Goal: Information Seeking & Learning: Learn about a topic

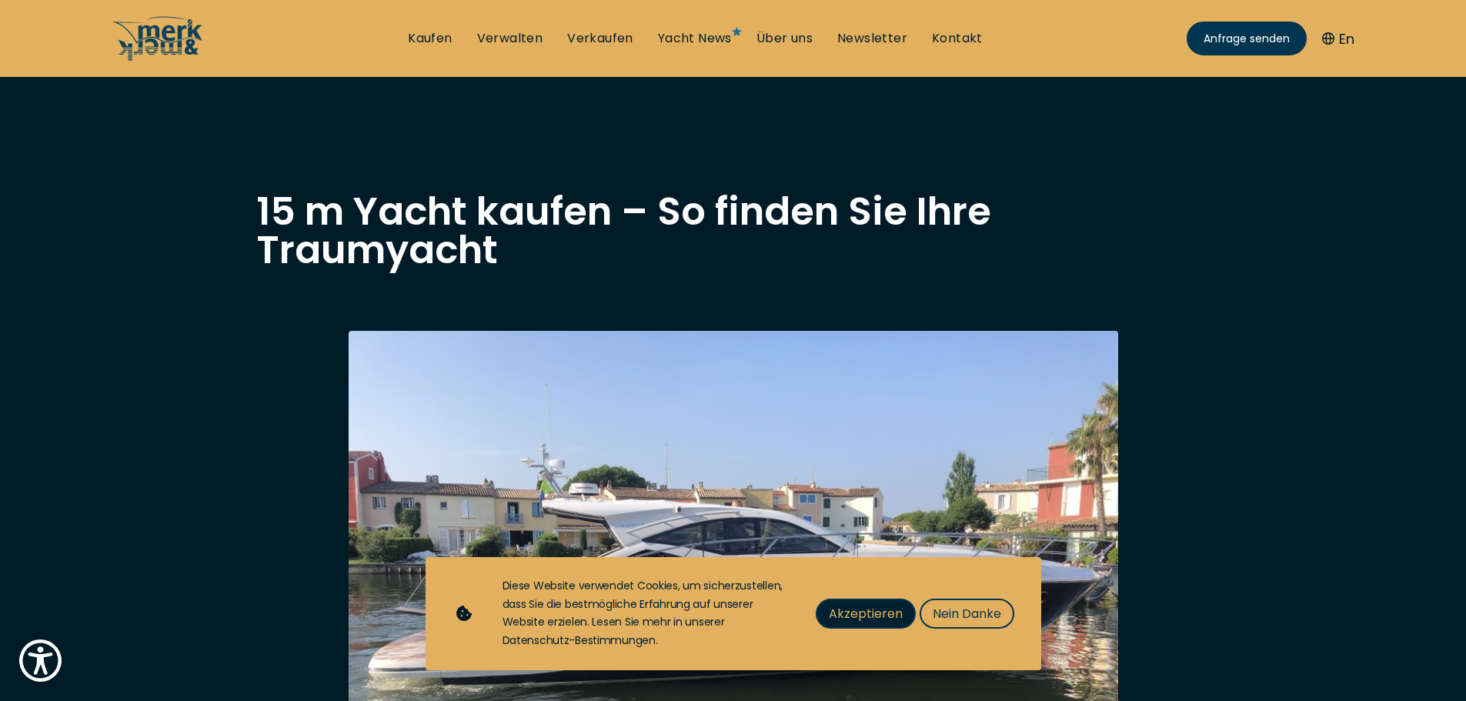
click at [879, 609] on span "Akzeptieren" at bounding box center [866, 613] width 74 height 19
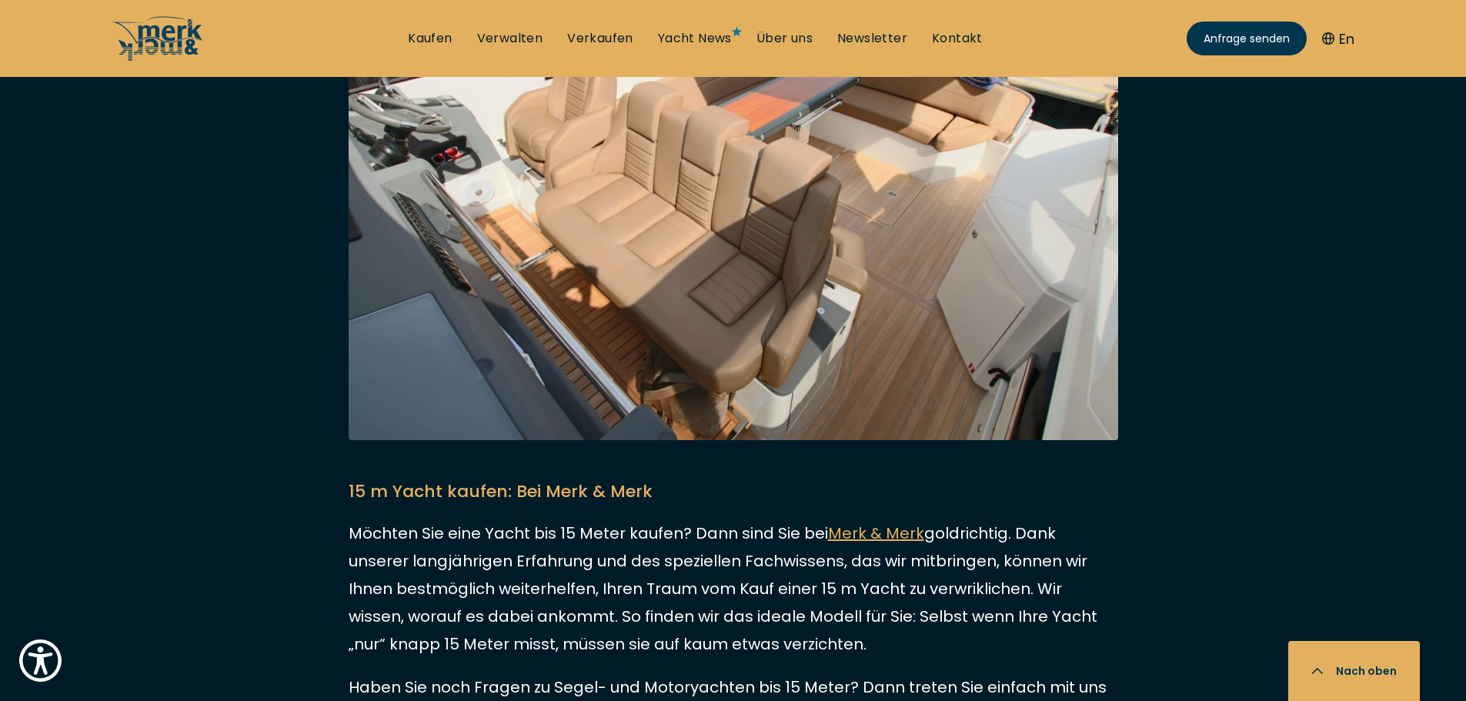
scroll to position [3385, 0]
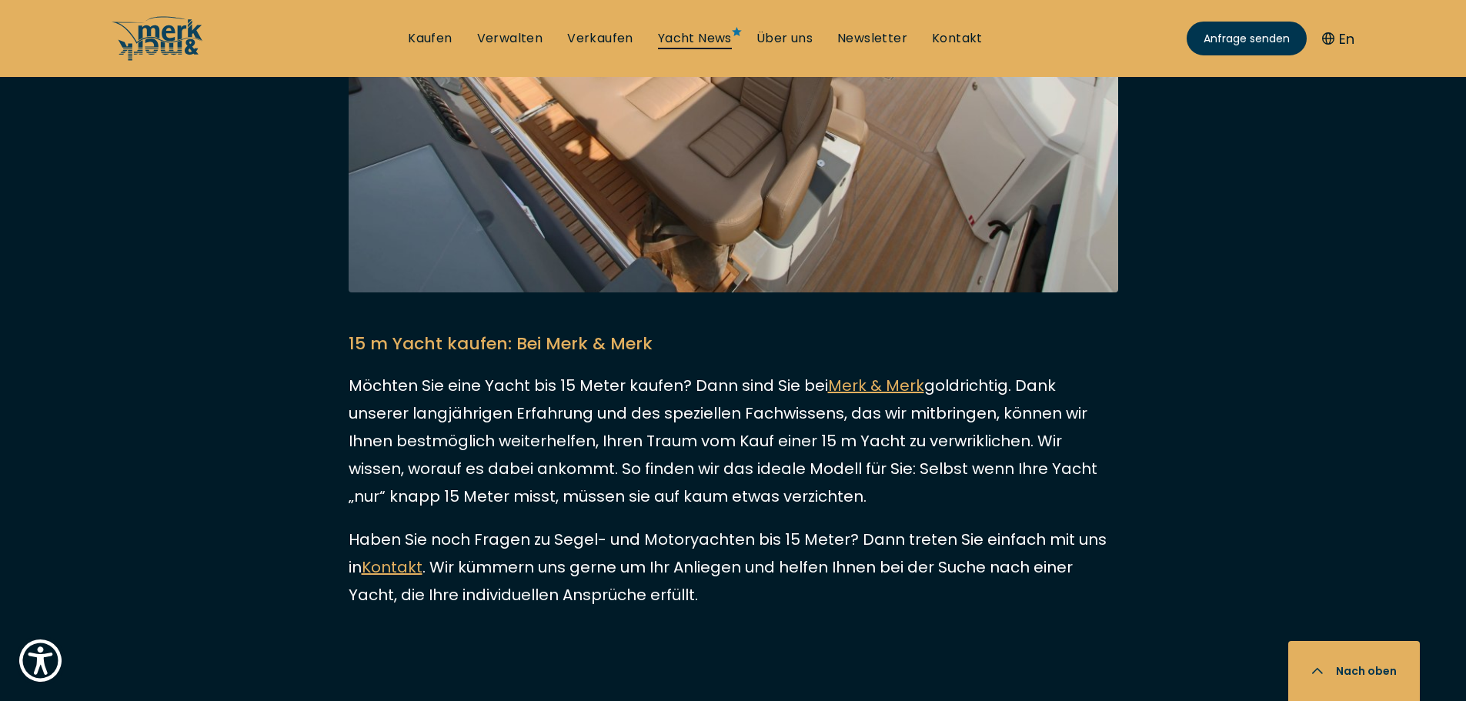
click at [673, 40] on link "Yacht News" at bounding box center [695, 38] width 74 height 17
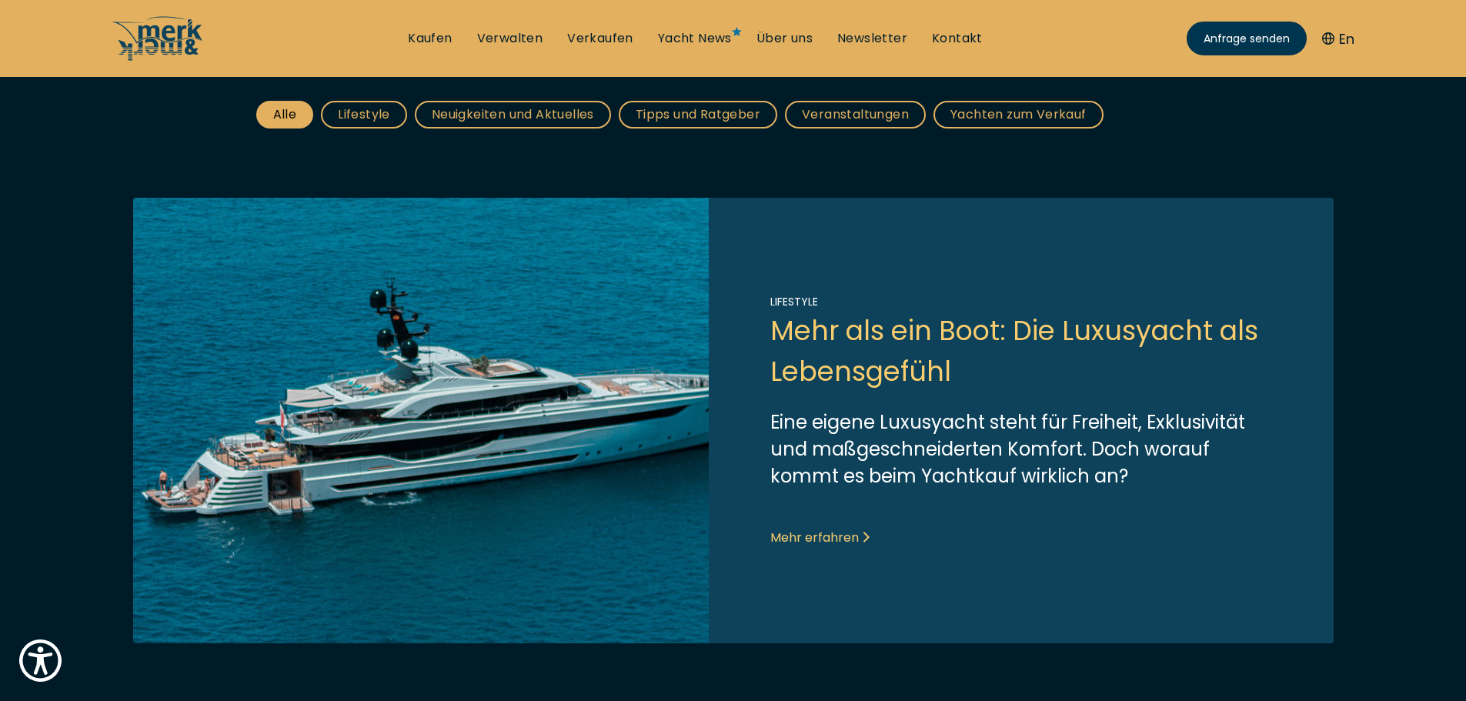
scroll to position [308, 0]
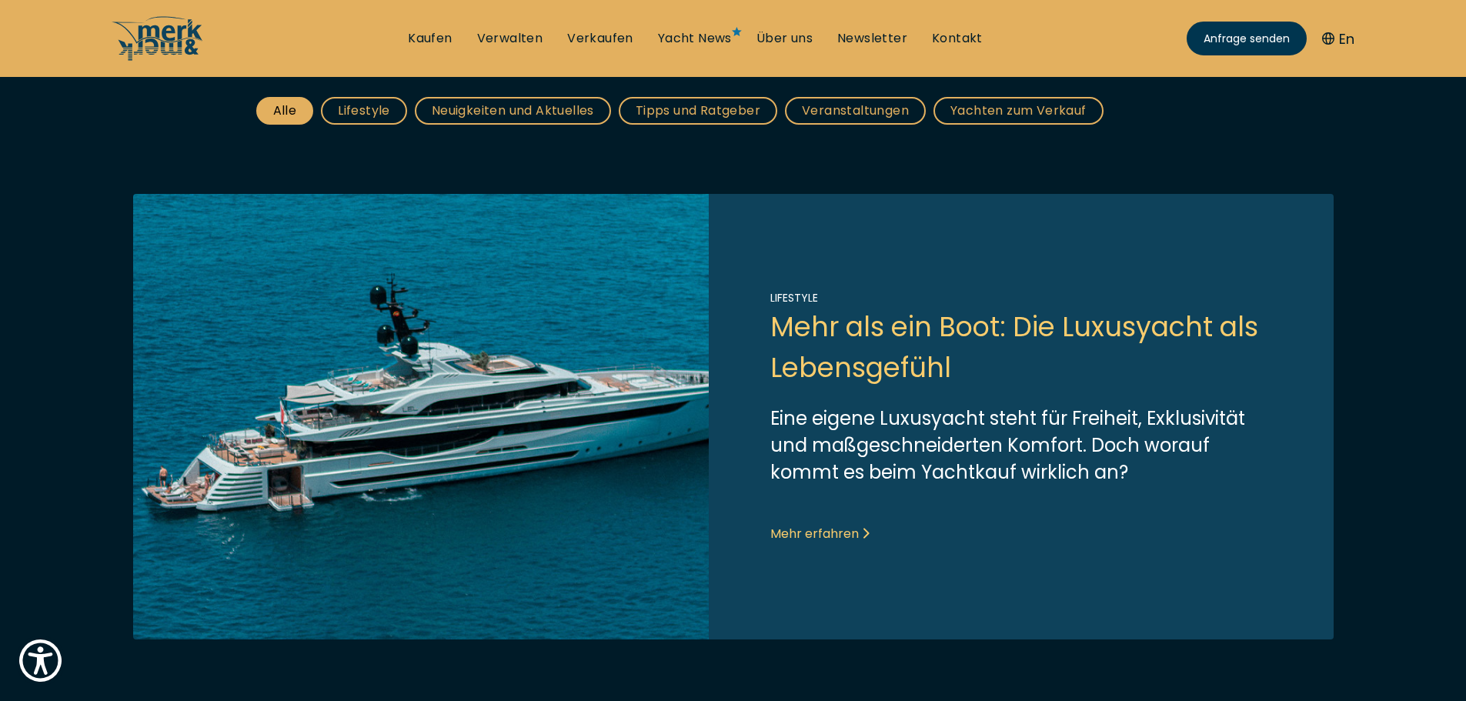
click at [795, 529] on link "Link to post" at bounding box center [733, 416] width 1200 height 445
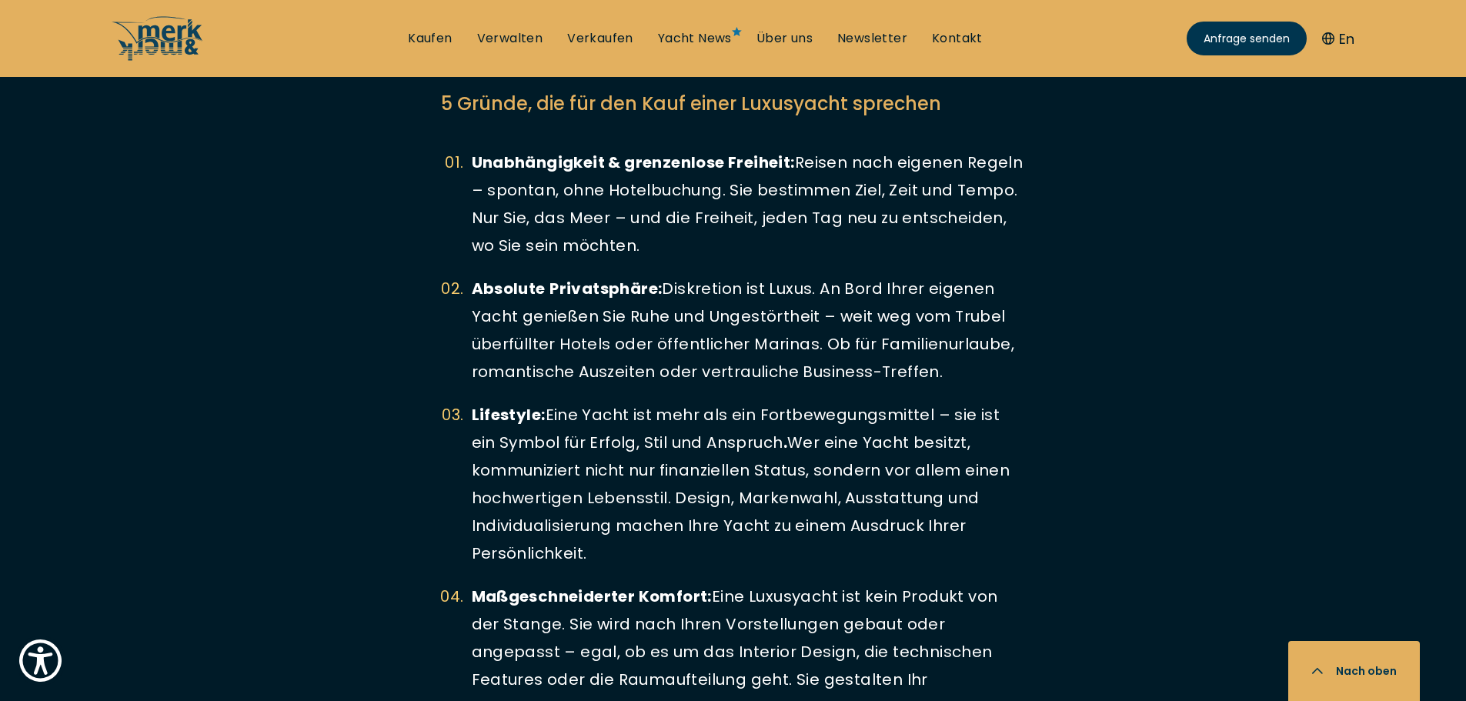
scroll to position [3539, 0]
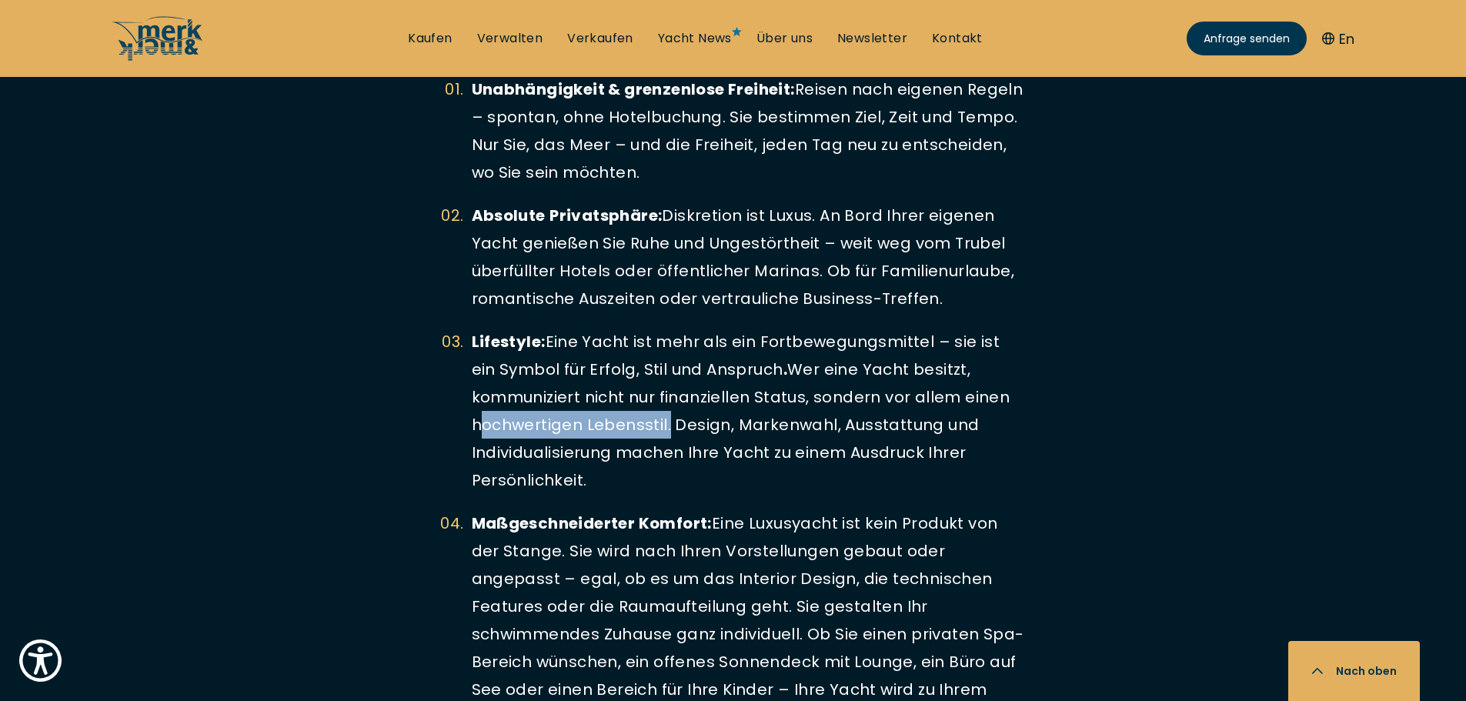
drag, startPoint x: 522, startPoint y: 427, endPoint x: 663, endPoint y: 432, distance: 141.7
click at [663, 432] on li "Lifestyle: Eine Yacht ist mehr als ein Fortbewegungsmittel – sie ist ein Symbol…" at bounding box center [733, 411] width 585 height 166
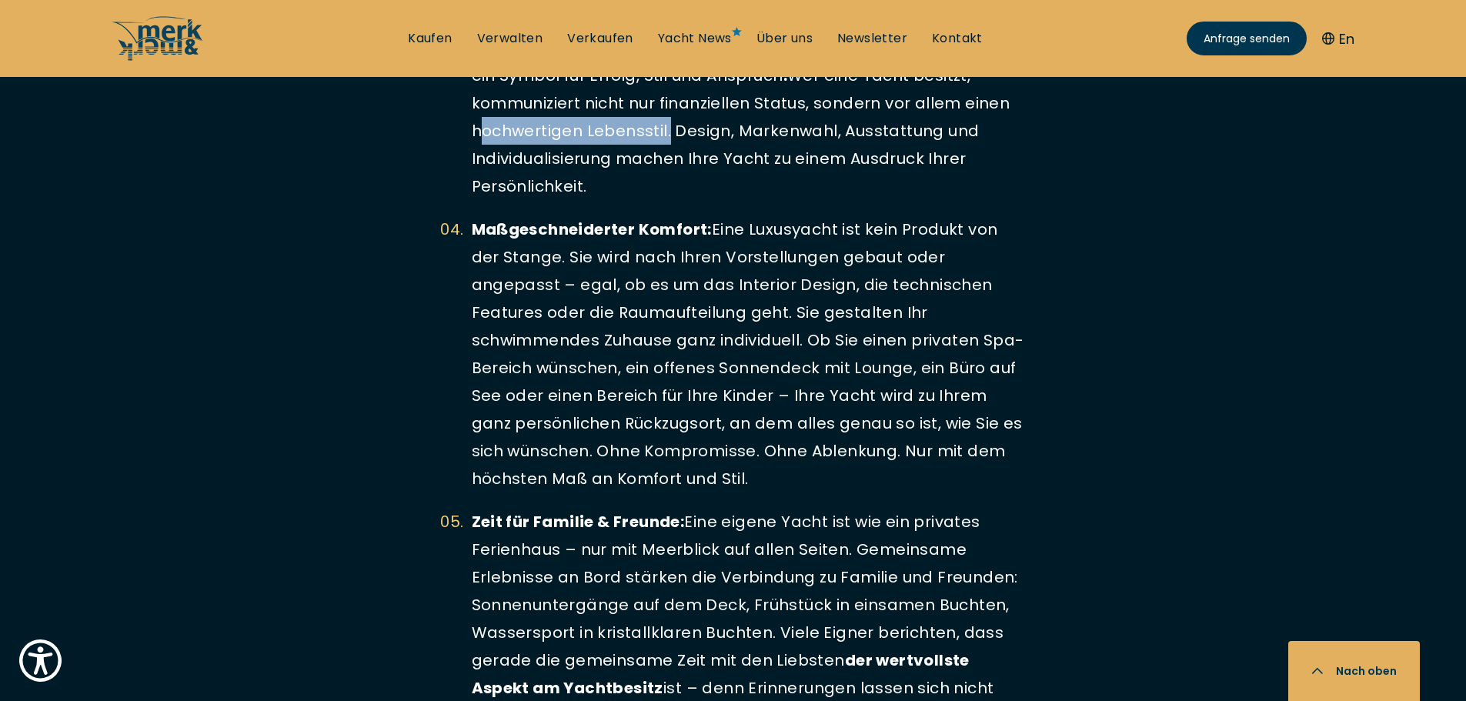
scroll to position [3847, 0]
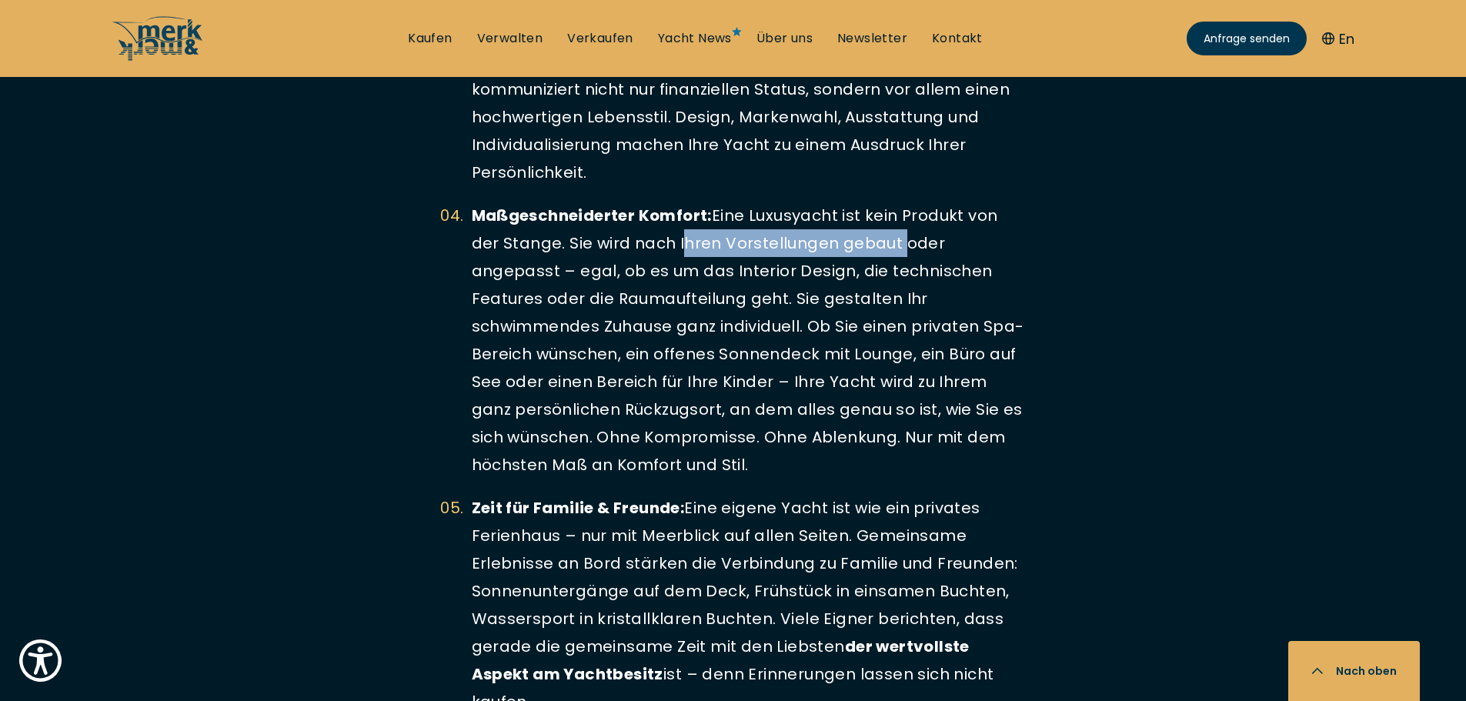
drag, startPoint x: 677, startPoint y: 242, endPoint x: 895, endPoint y: 248, distance: 217.8
click at [895, 248] on li "Maßgeschneiderter Komfort: Eine Luxusyacht ist kein Produkt von der Stange. Sie…" at bounding box center [733, 340] width 585 height 277
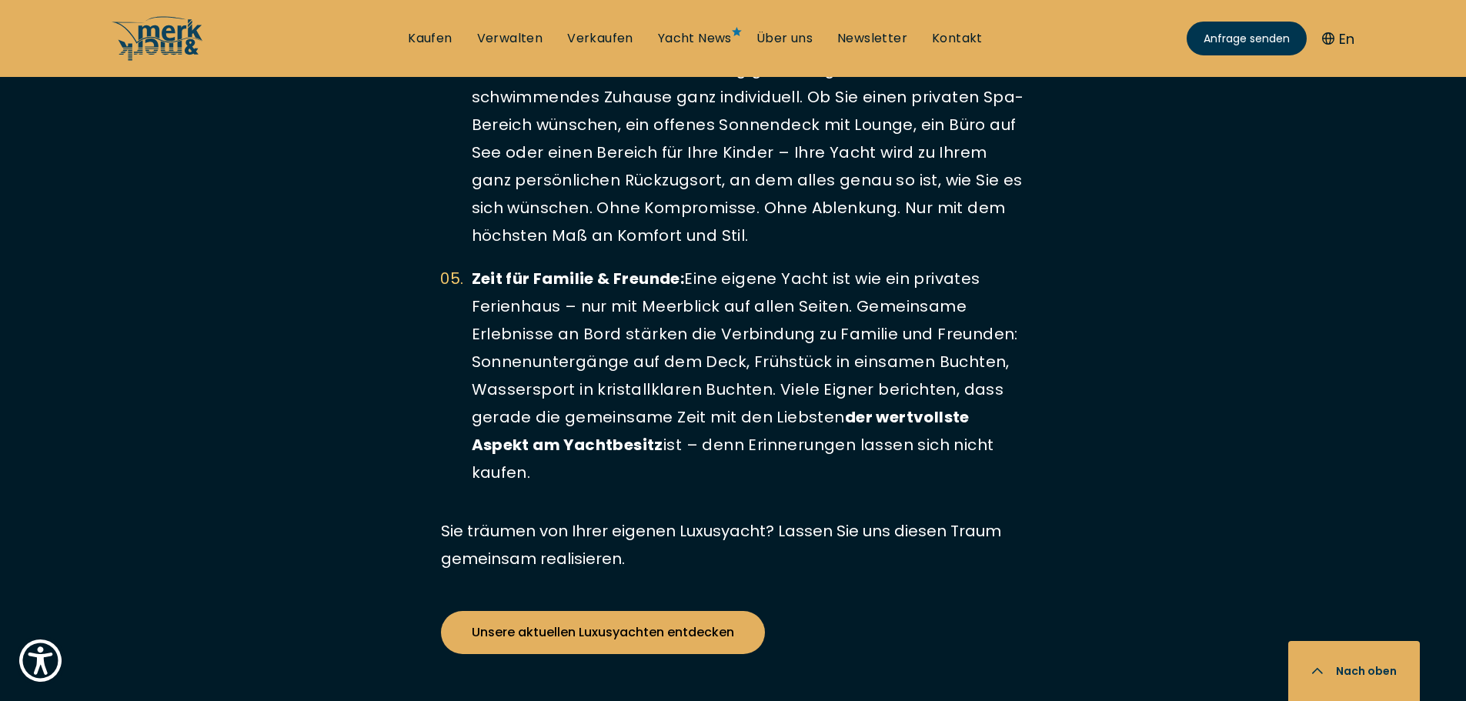
scroll to position [4078, 0]
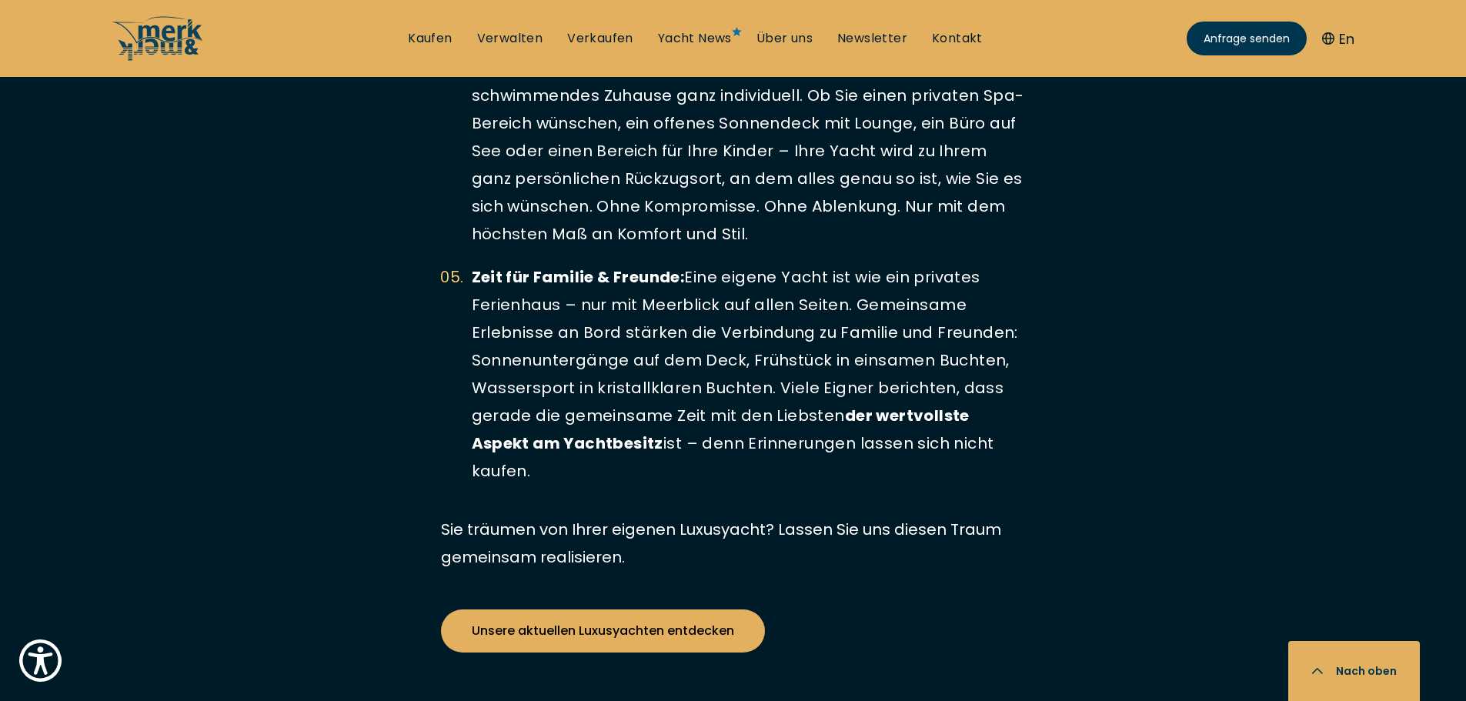
click at [676, 335] on li "Zeit für Familie & Freunde: Eine eigene Yacht ist wie ein privates Ferienhaus –…" at bounding box center [733, 374] width 585 height 222
click at [737, 388] on li "Zeit für Familie & Freunde: Eine eigene Yacht ist wie ein privates Ferienhaus –…" at bounding box center [733, 374] width 585 height 222
click at [847, 452] on li "Zeit für Familie & Freunde: Eine eigene Yacht ist wie ein privates Ferienhaus –…" at bounding box center [733, 374] width 585 height 222
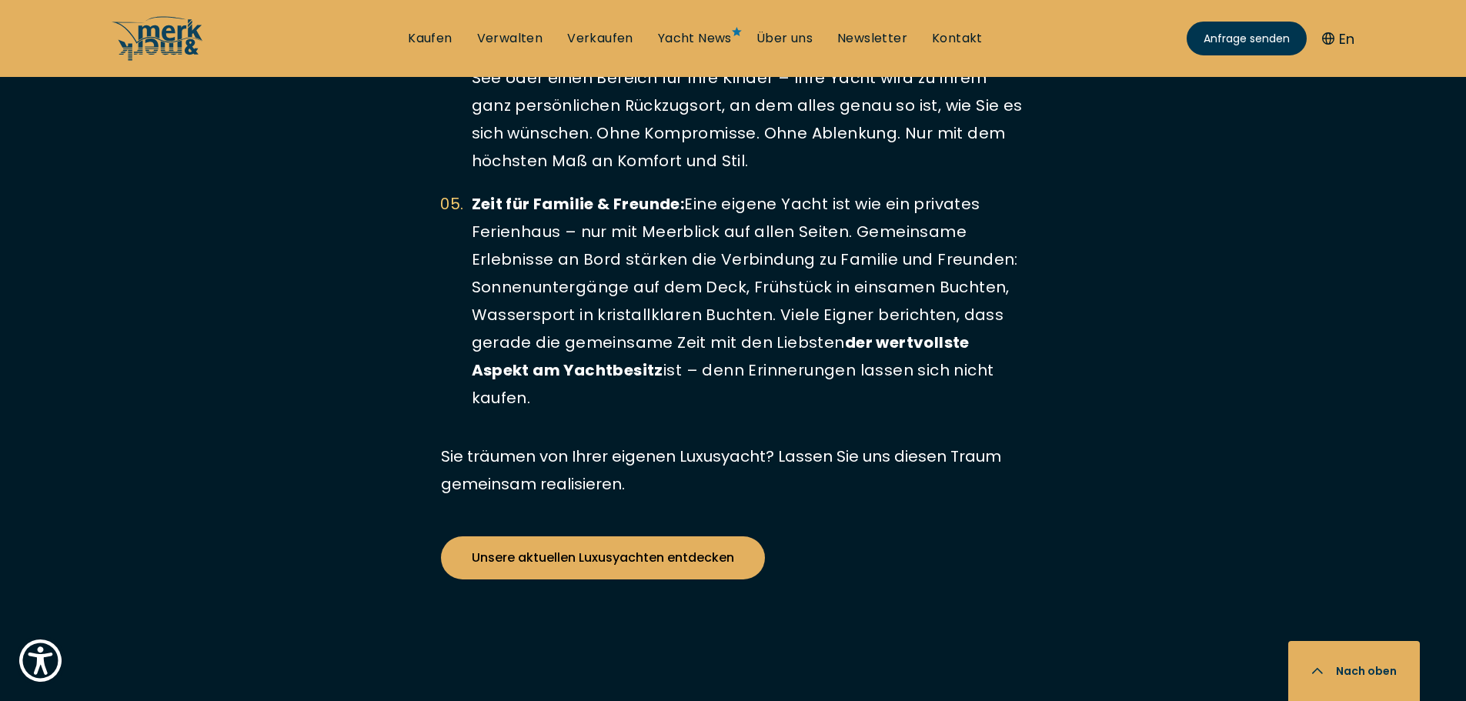
scroll to position [4154, 0]
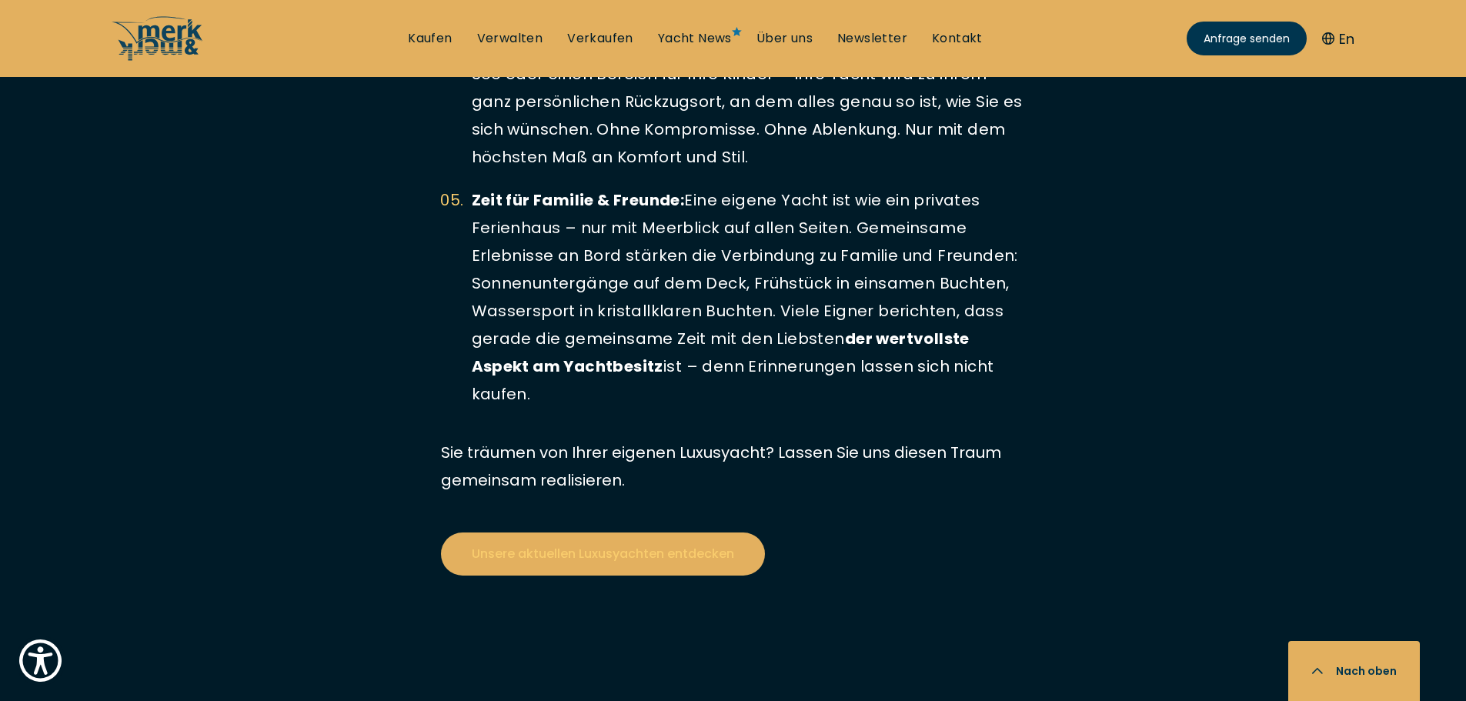
click at [615, 542] on link "Unsere aktuellen Luxusyachten entdecken" at bounding box center [603, 553] width 324 height 43
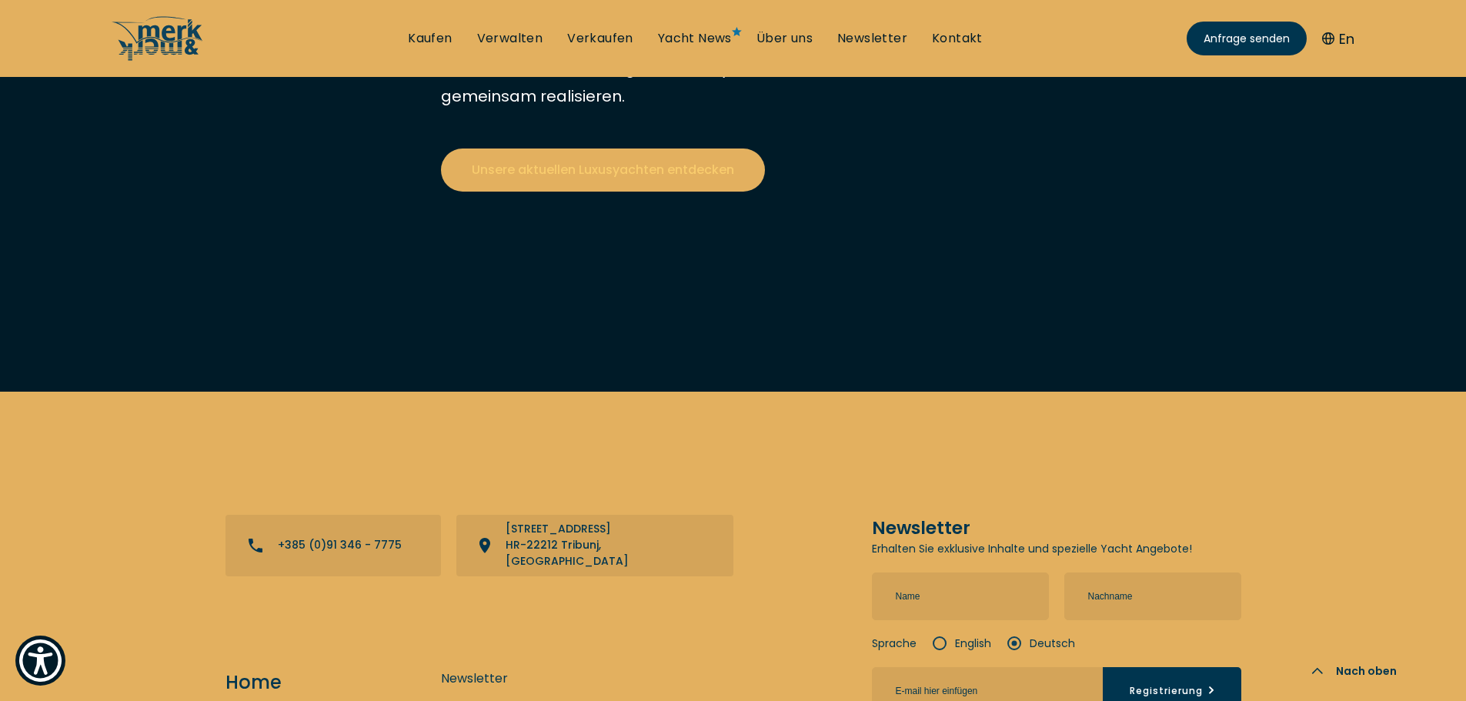
scroll to position [4539, 0]
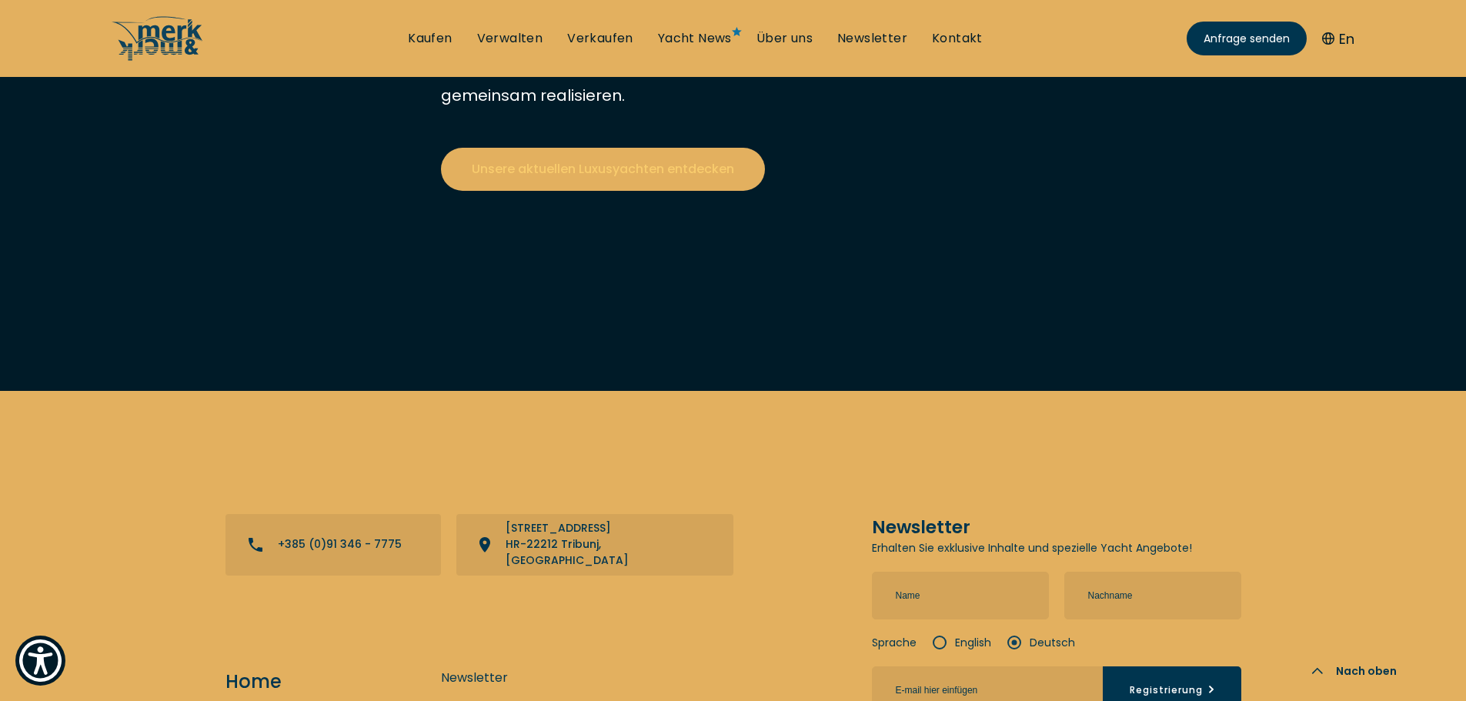
click at [628, 165] on link "Unsere aktuellen Luxusyachten entdecken" at bounding box center [603, 169] width 324 height 43
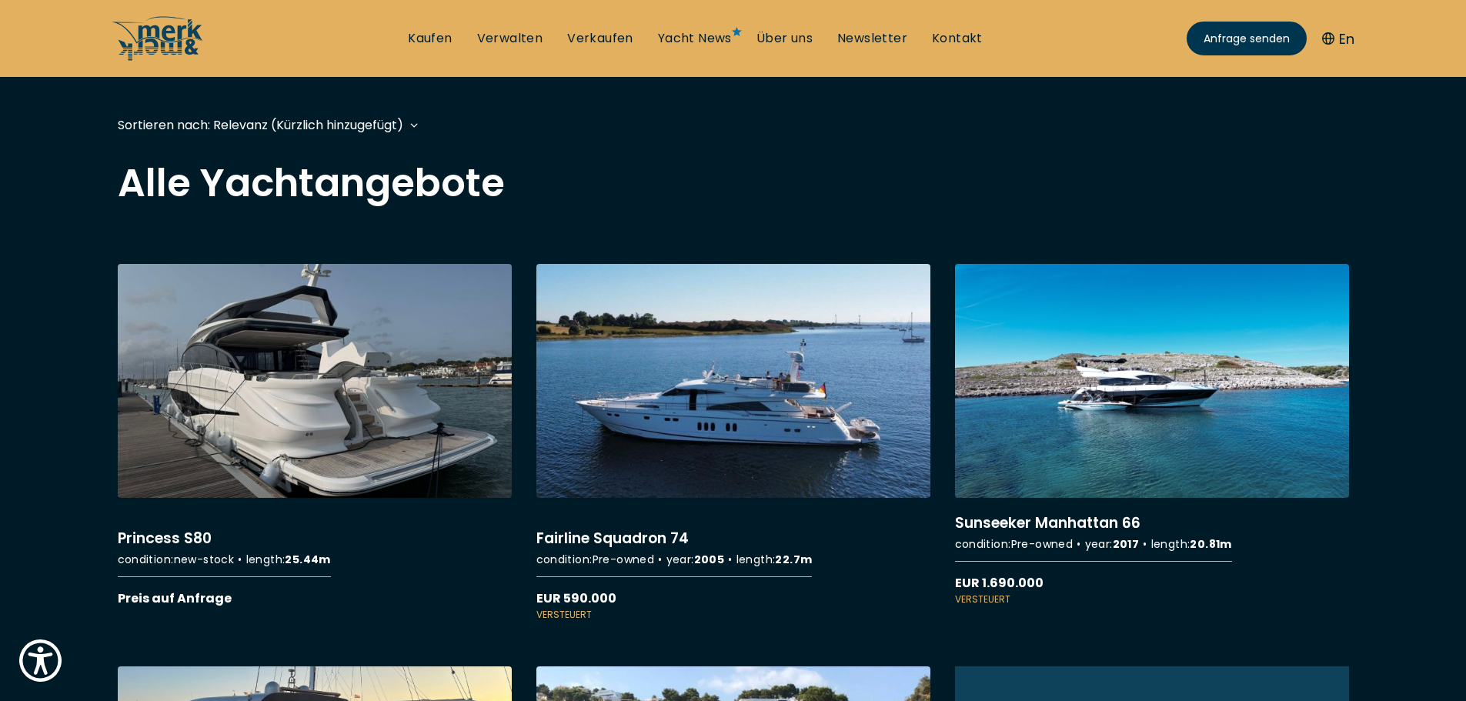
scroll to position [539, 0]
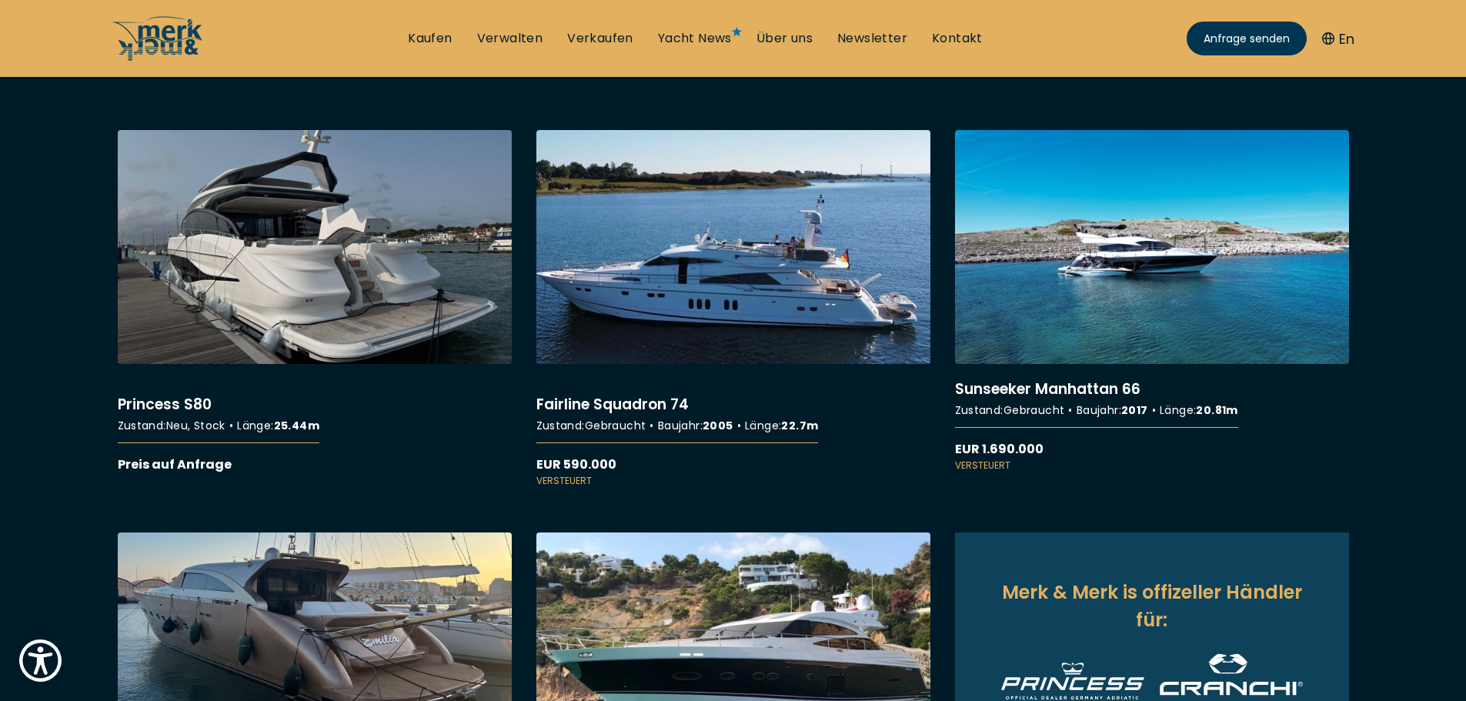
click at [580, 402] on link "More details about Fairline Squadron 74" at bounding box center [733, 309] width 394 height 358
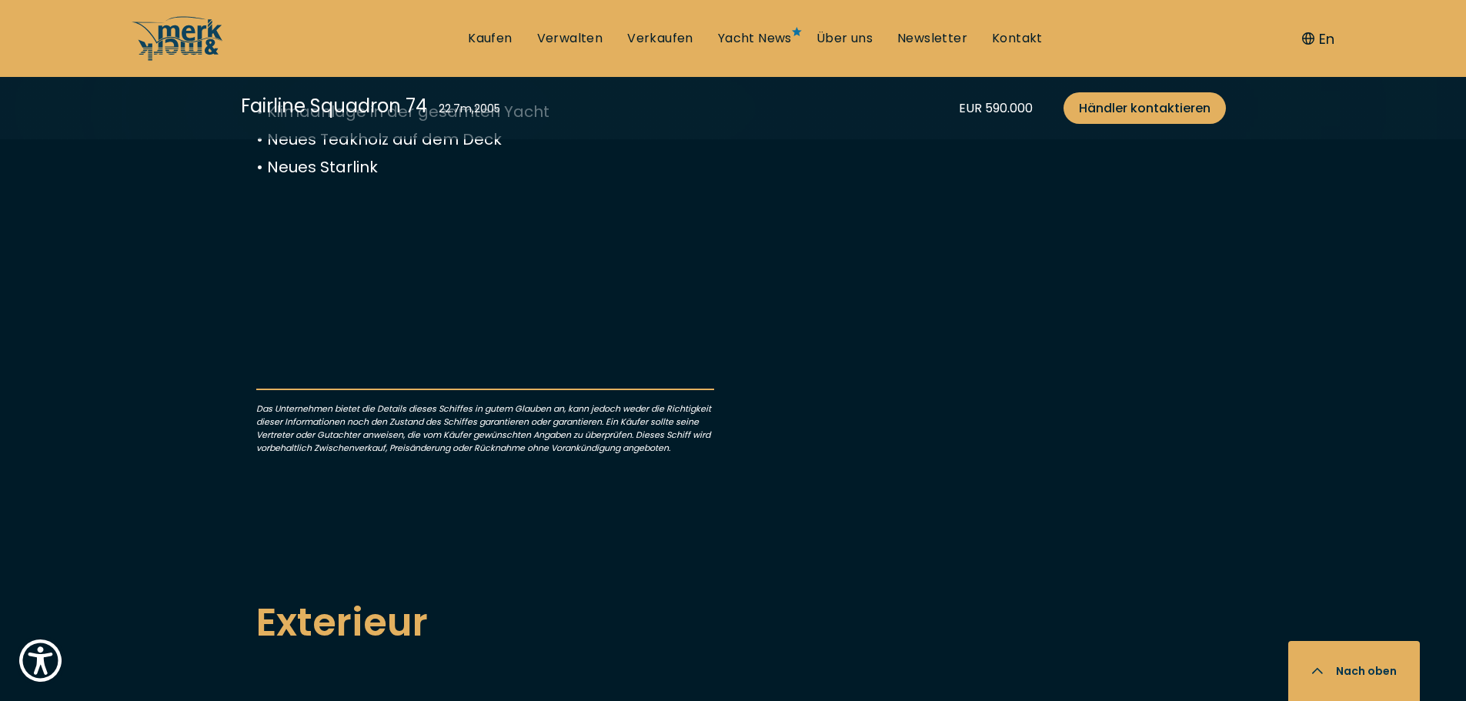
scroll to position [1000, 0]
drag, startPoint x: 285, startPoint y: 334, endPoint x: 350, endPoint y: 343, distance: 66.0
copy p "Flybridge"
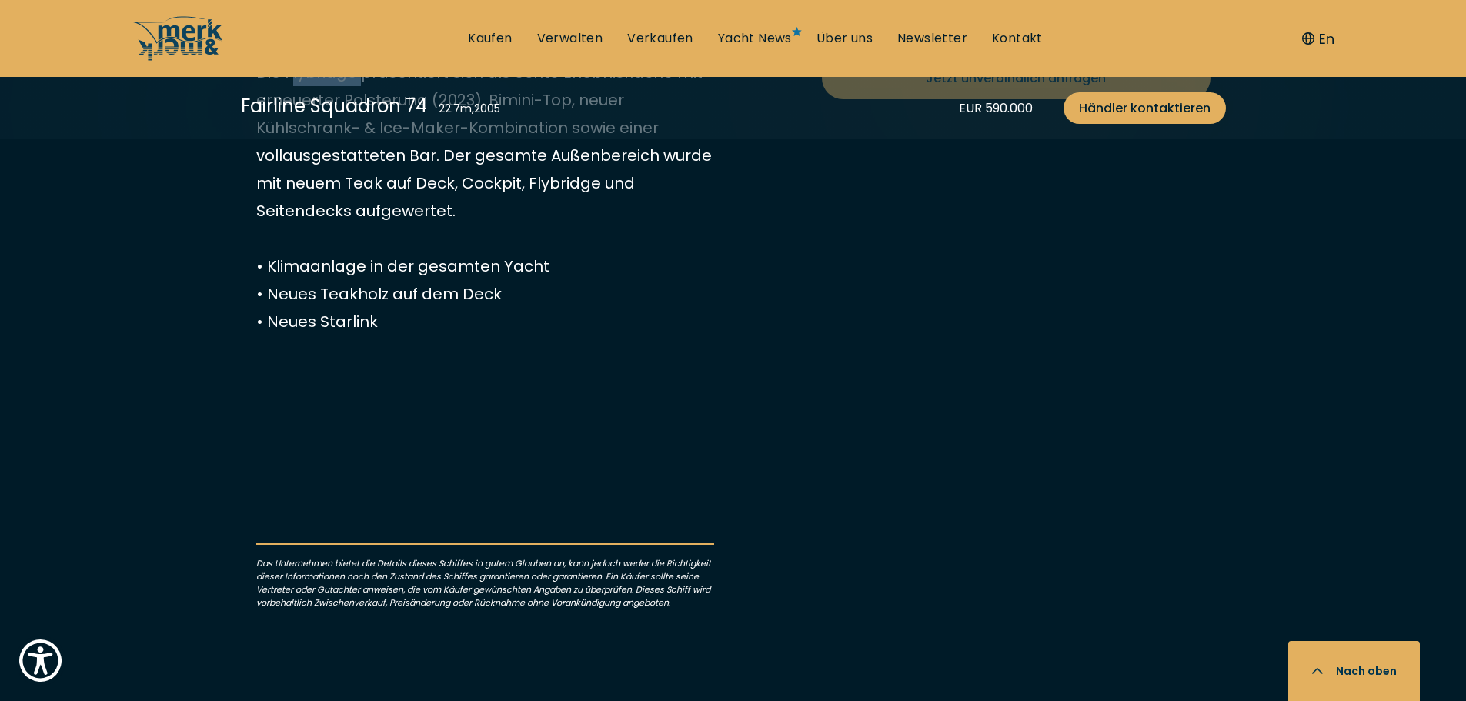
scroll to position [846, 0]
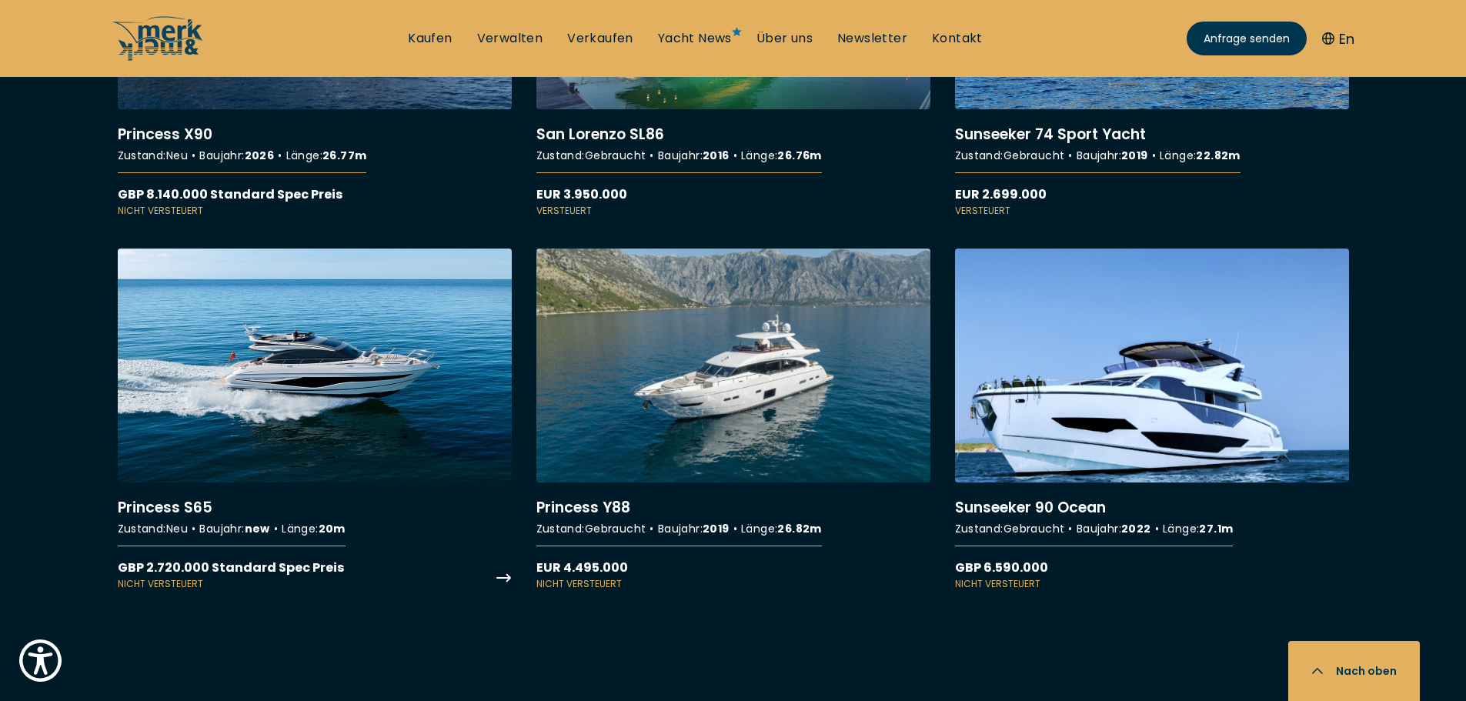
scroll to position [1693, 0]
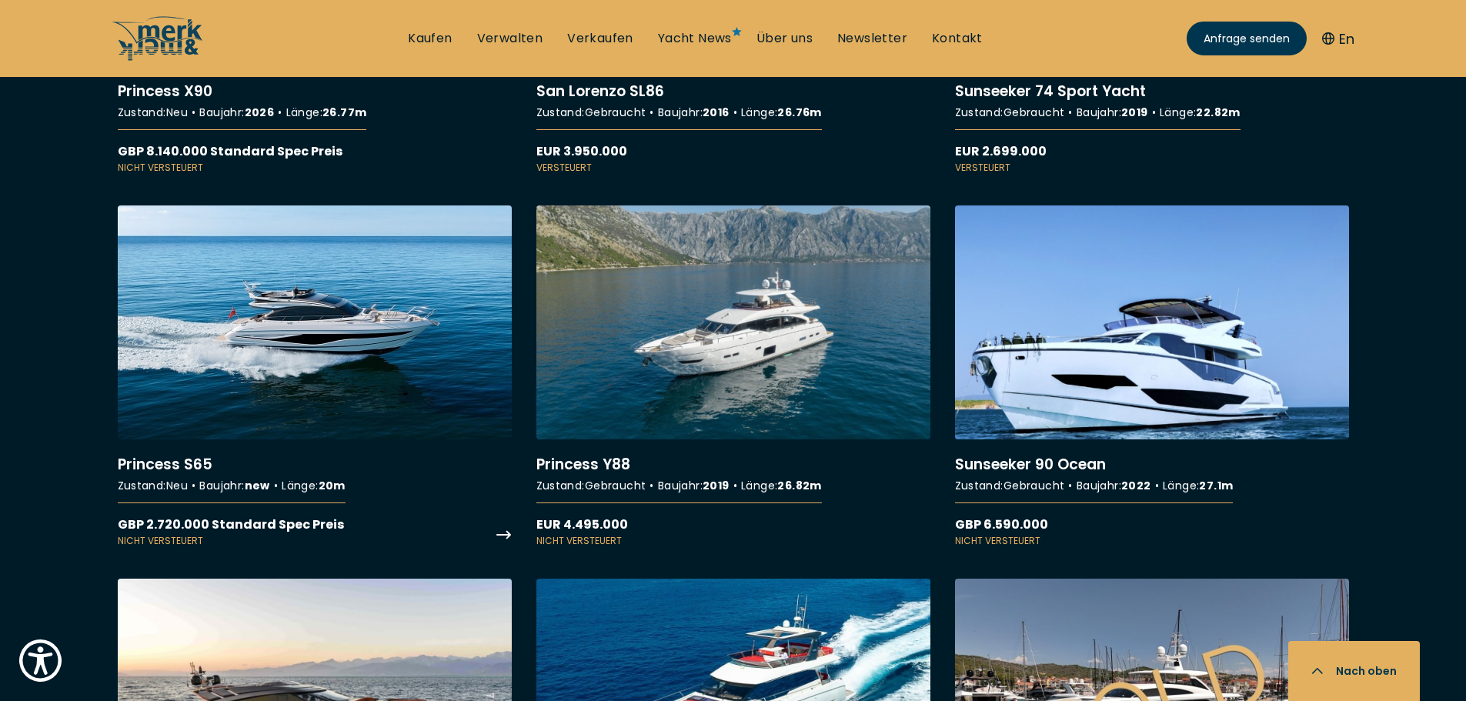
click at [199, 455] on link "More details about Princess S65" at bounding box center [315, 376] width 394 height 342
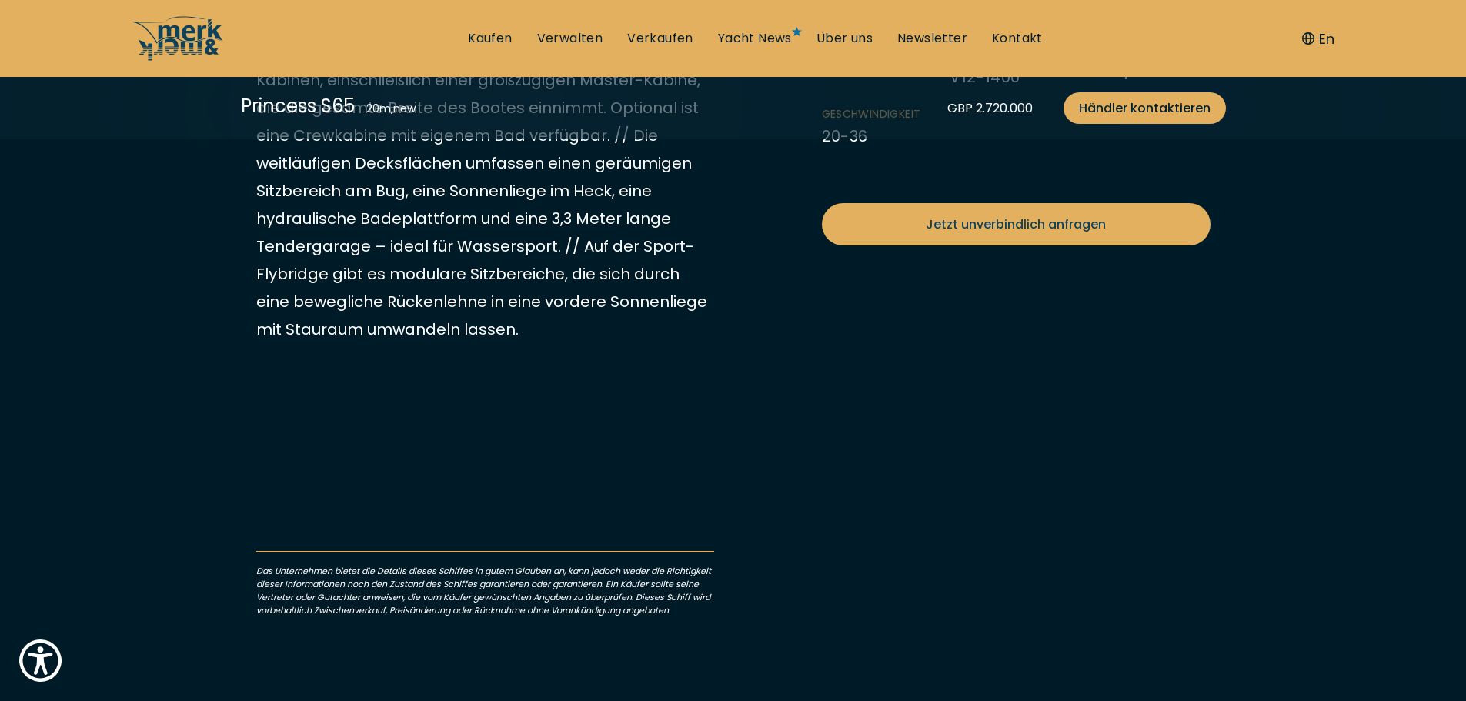
scroll to position [923, 0]
